Goal: Use online tool/utility

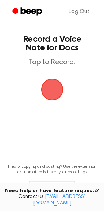
click at [49, 89] on span "button" at bounding box center [52, 90] width 20 height 20
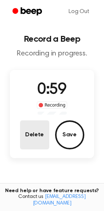
click at [40, 133] on button "Delete" at bounding box center [34, 135] width 29 height 29
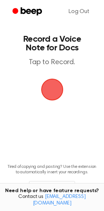
click at [51, 86] on span "button" at bounding box center [52, 90] width 20 height 20
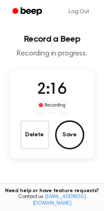
click at [31, 134] on button "Delete" at bounding box center [34, 135] width 29 height 29
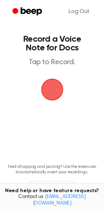
click at [54, 98] on span "button" at bounding box center [52, 90] width 20 height 20
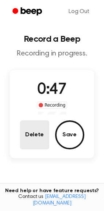
click at [34, 140] on button "Delete" at bounding box center [34, 135] width 29 height 29
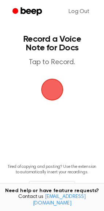
click at [59, 93] on span "button" at bounding box center [52, 90] width 20 height 20
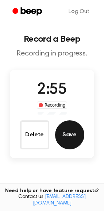
click at [67, 140] on button "Save" at bounding box center [69, 135] width 29 height 29
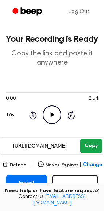
click at [92, 146] on button "Copy" at bounding box center [90, 146] width 21 height 13
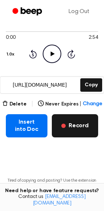
click at [65, 132] on button "Record" at bounding box center [75, 125] width 46 height 23
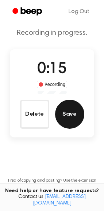
click at [70, 116] on button "Save" at bounding box center [69, 114] width 29 height 29
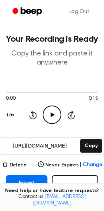
click at [52, 113] on icon "Play Audio" at bounding box center [52, 115] width 19 height 19
click at [51, 110] on icon "Pause Audio" at bounding box center [52, 115] width 19 height 19
click at [68, 186] on button "Record" at bounding box center [75, 186] width 46 height 23
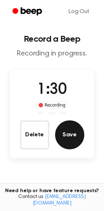
click at [72, 142] on button "Save" at bounding box center [69, 135] width 29 height 29
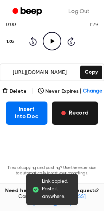
click at [73, 114] on button "Record" at bounding box center [75, 113] width 46 height 23
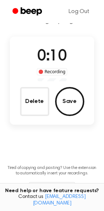
click at [29, 105] on button "Delete" at bounding box center [34, 101] width 29 height 29
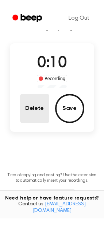
scroll to position [0, 0]
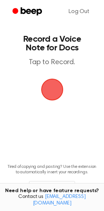
click at [51, 93] on span "button" at bounding box center [52, 90] width 20 height 20
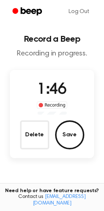
click at [68, 140] on button "Save" at bounding box center [69, 135] width 29 height 29
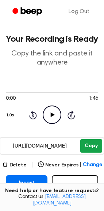
click at [87, 148] on button "Copy" at bounding box center [90, 146] width 21 height 13
